Goal: Transaction & Acquisition: Obtain resource

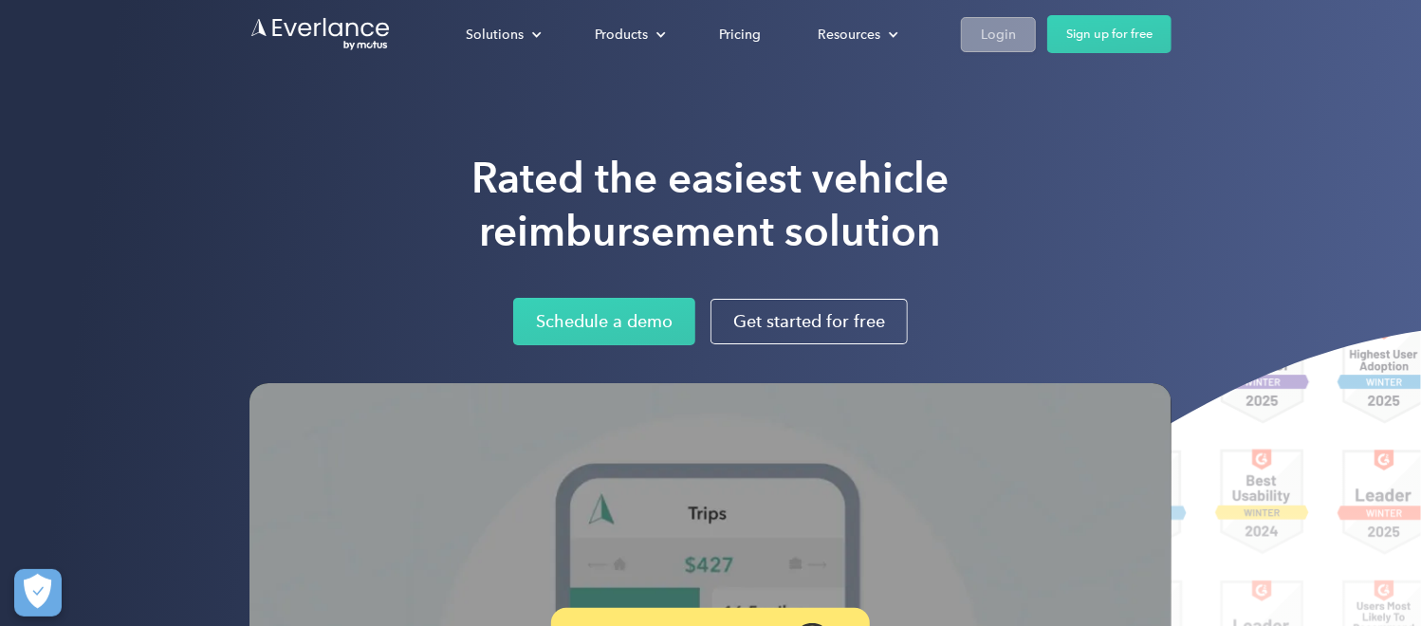
click at [991, 28] on div "Login" at bounding box center [998, 35] width 35 height 24
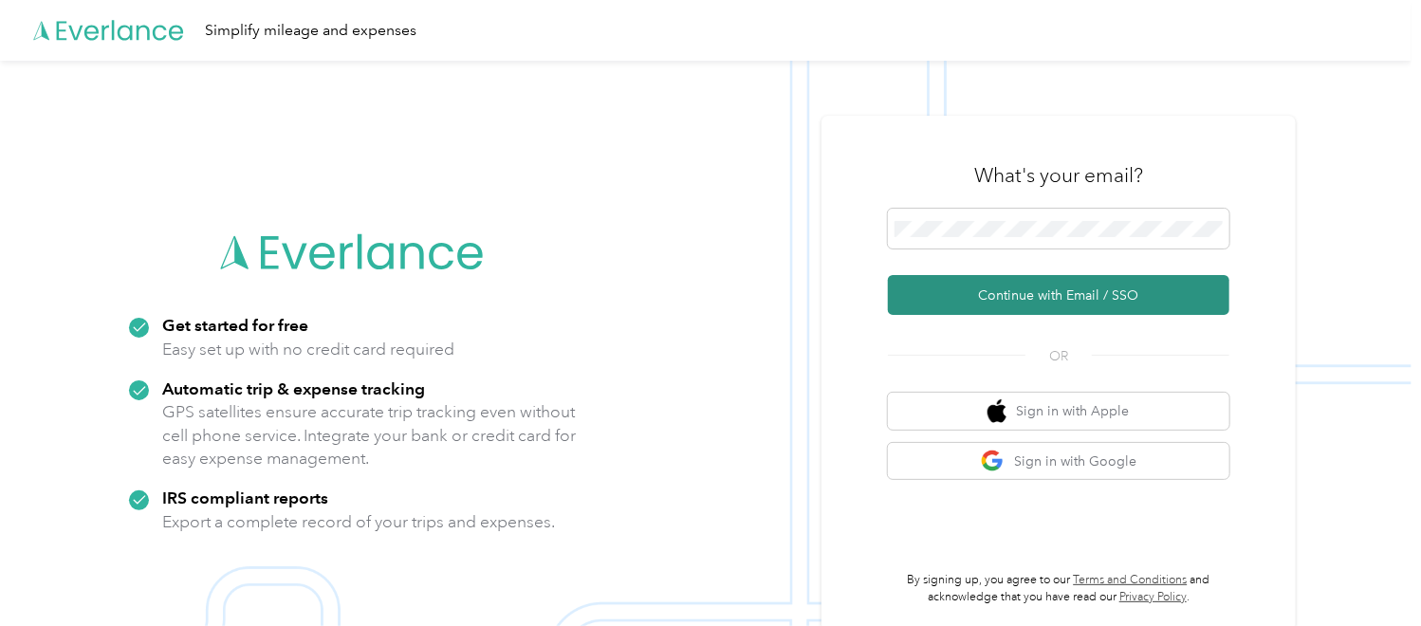
click at [1057, 303] on button "Continue with Email / SSO" at bounding box center [1058, 295] width 341 height 40
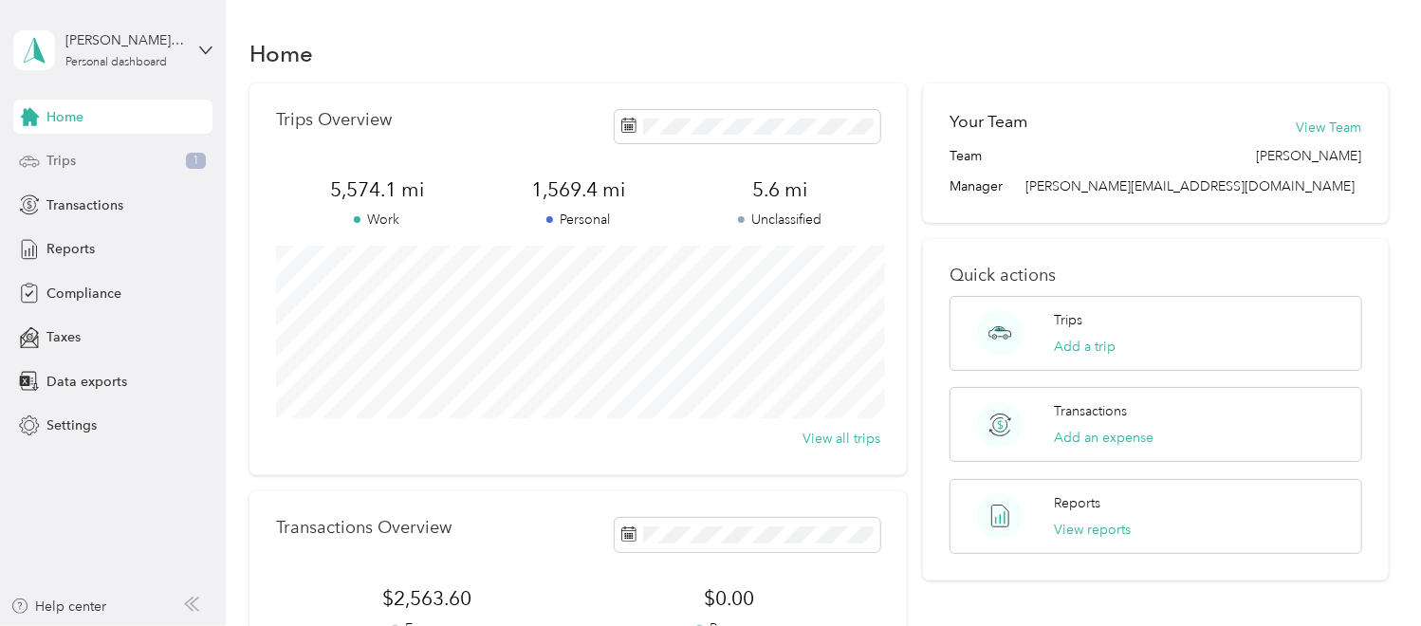
click at [157, 169] on div "Trips 1" at bounding box center [112, 161] width 199 height 34
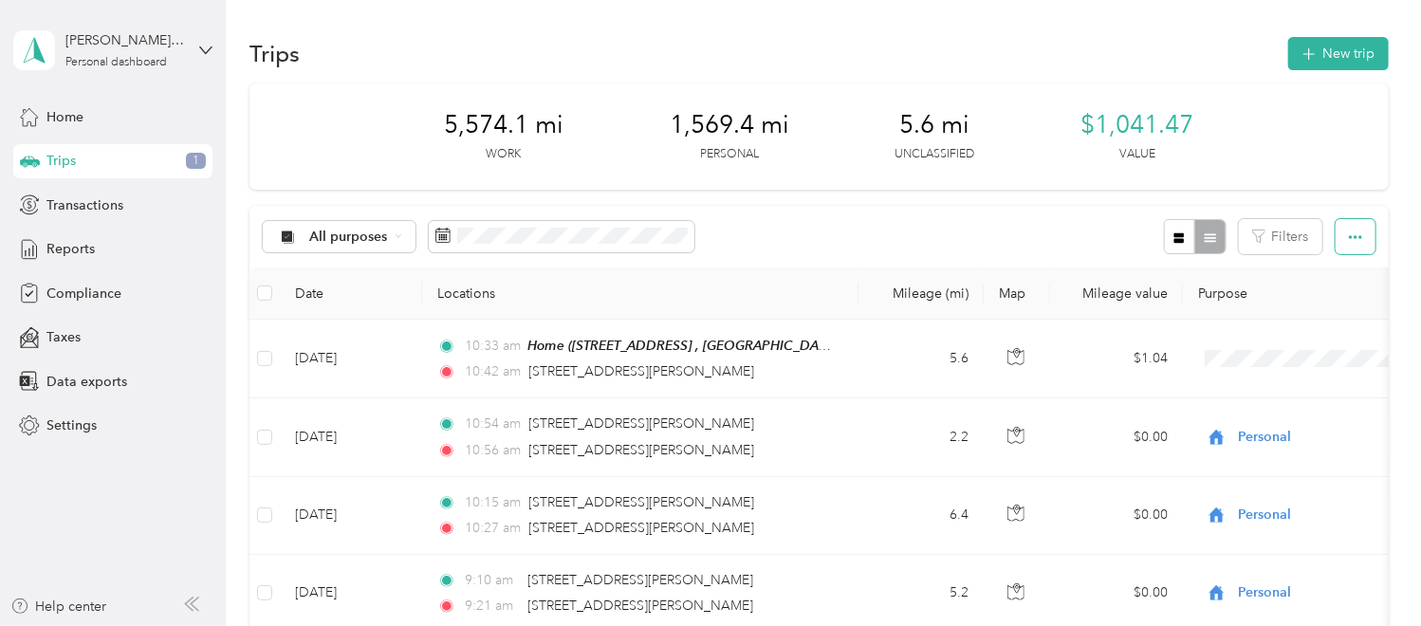
click at [1375, 231] on button "button" at bounding box center [1355, 236] width 40 height 35
click at [108, 242] on div "Reports" at bounding box center [112, 249] width 199 height 34
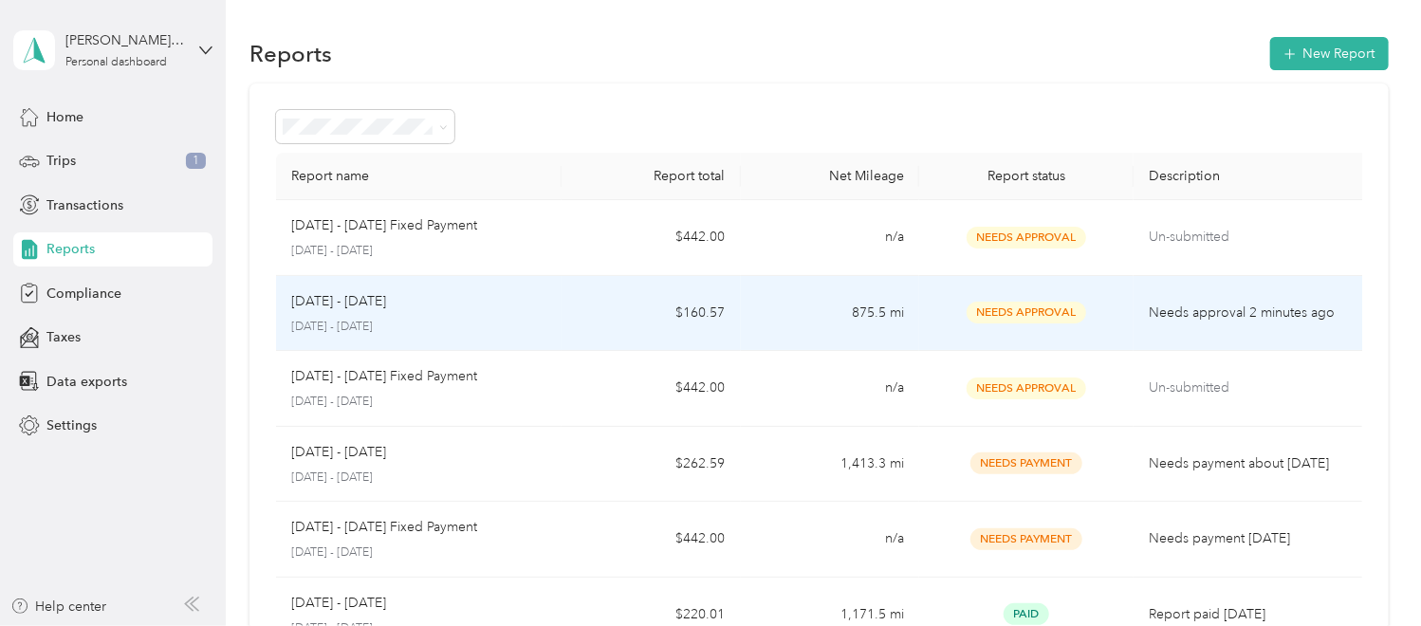
click at [551, 312] on td "[DATE] - [DATE] [DATE] - [DATE]" at bounding box center [418, 314] width 285 height 76
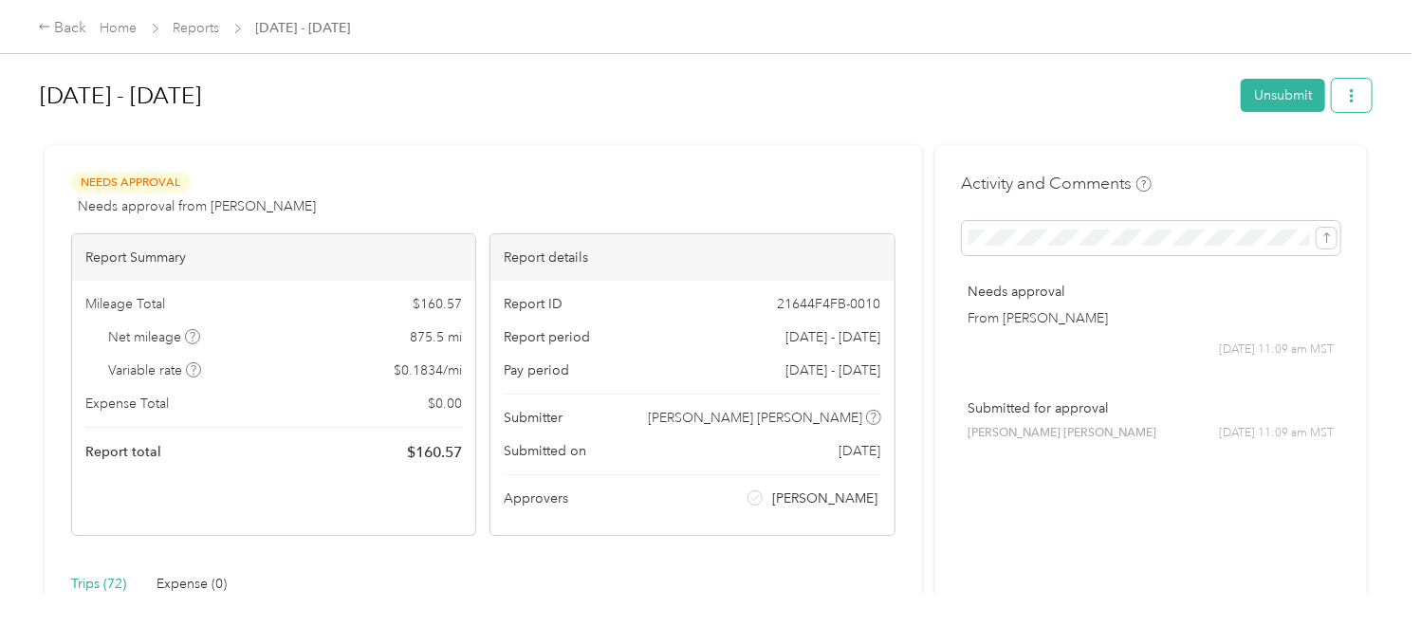
click at [1368, 90] on button "button" at bounding box center [1352, 95] width 40 height 33
click at [1302, 159] on span "Download" at bounding box center [1308, 165] width 63 height 20
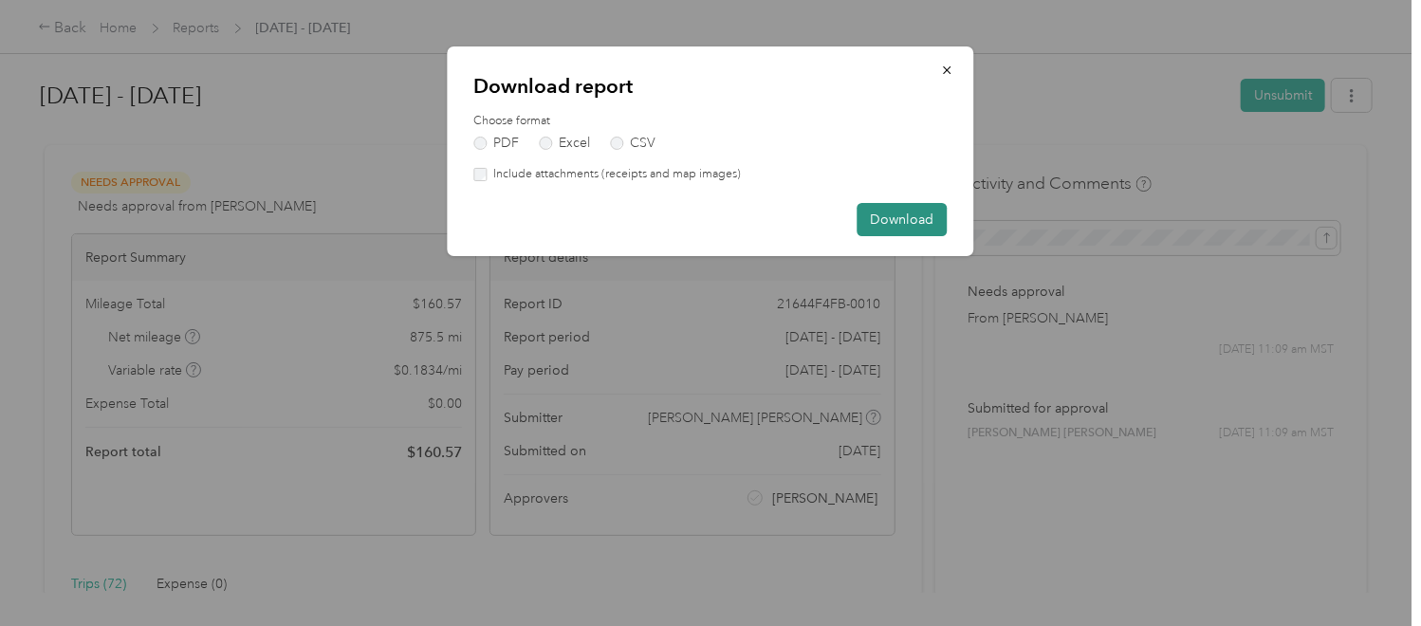
click at [880, 219] on button "Download" at bounding box center [902, 219] width 90 height 33
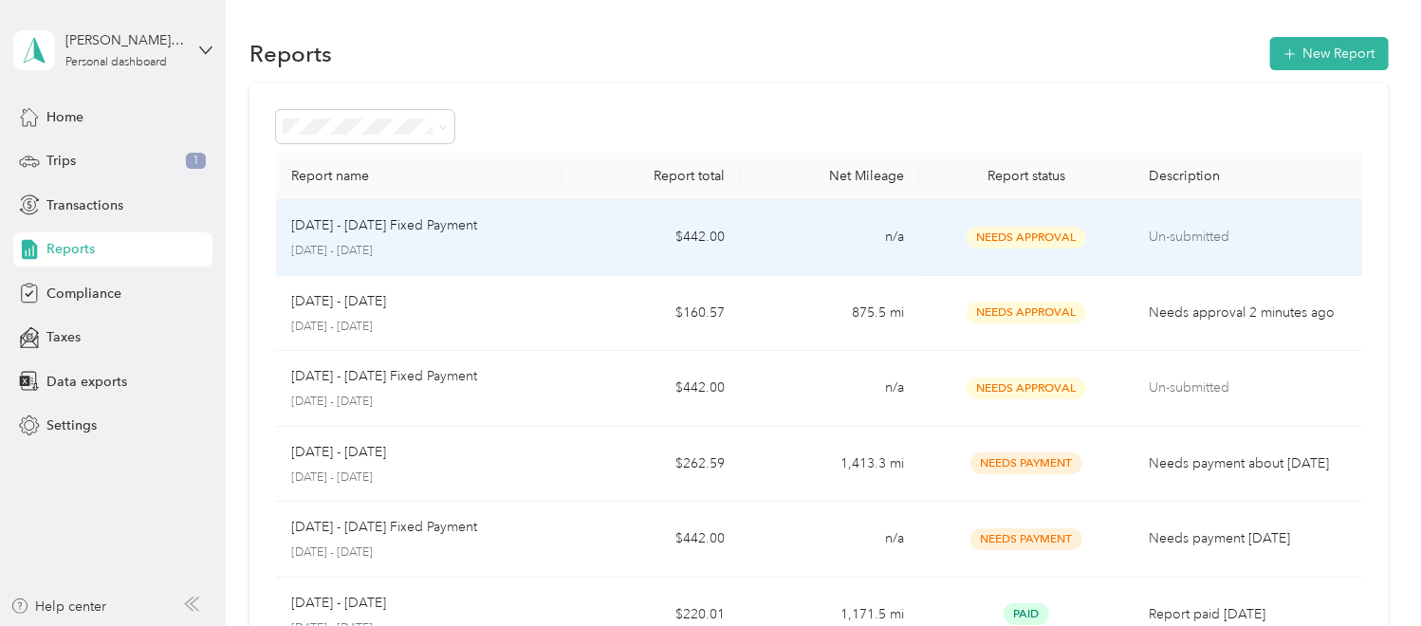
click at [531, 237] on div "[DATE] - [DATE] Fixed Payment [DATE] - [DATE]" at bounding box center [418, 237] width 255 height 45
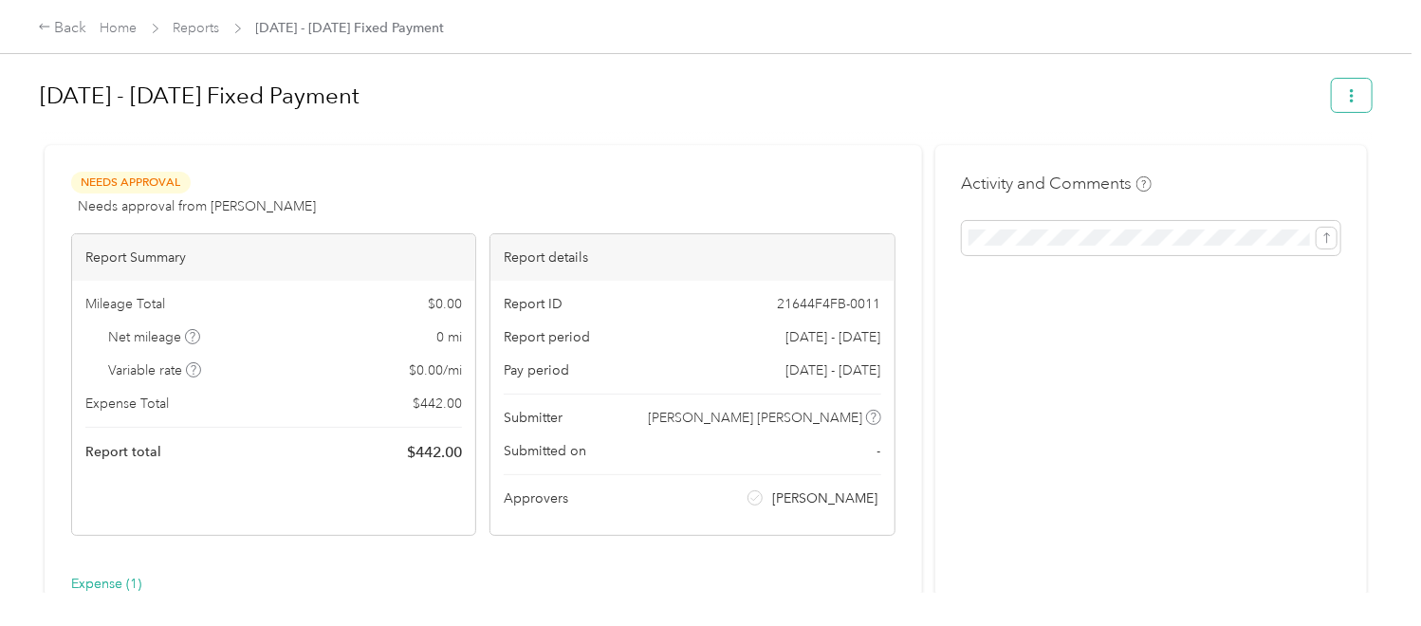
click at [1363, 111] on button "button" at bounding box center [1352, 95] width 40 height 33
click at [1318, 160] on span "Download" at bounding box center [1308, 165] width 63 height 20
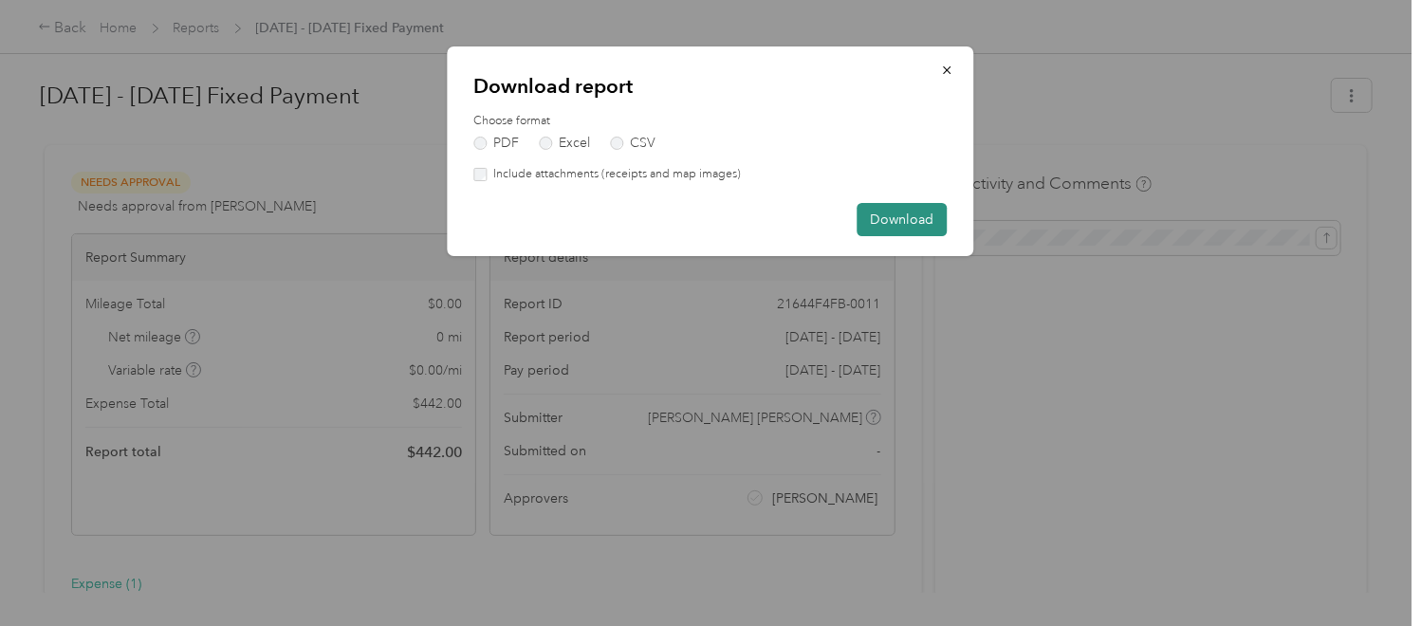
click at [930, 216] on button "Download" at bounding box center [902, 219] width 90 height 33
